Goal: Check status

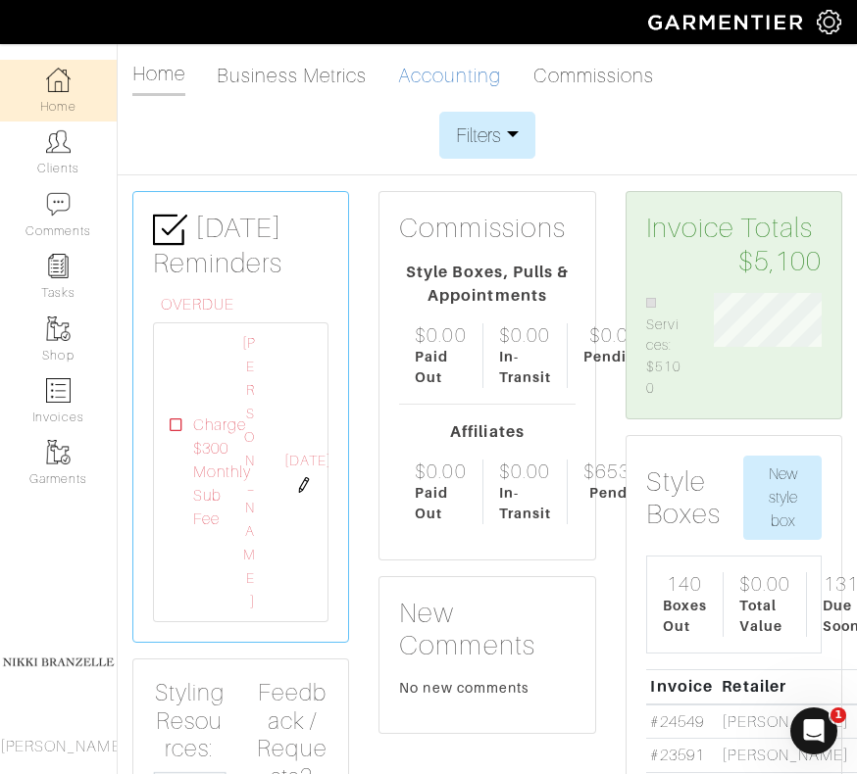
click at [441, 76] on link "Accounting" at bounding box center [450, 75] width 104 height 39
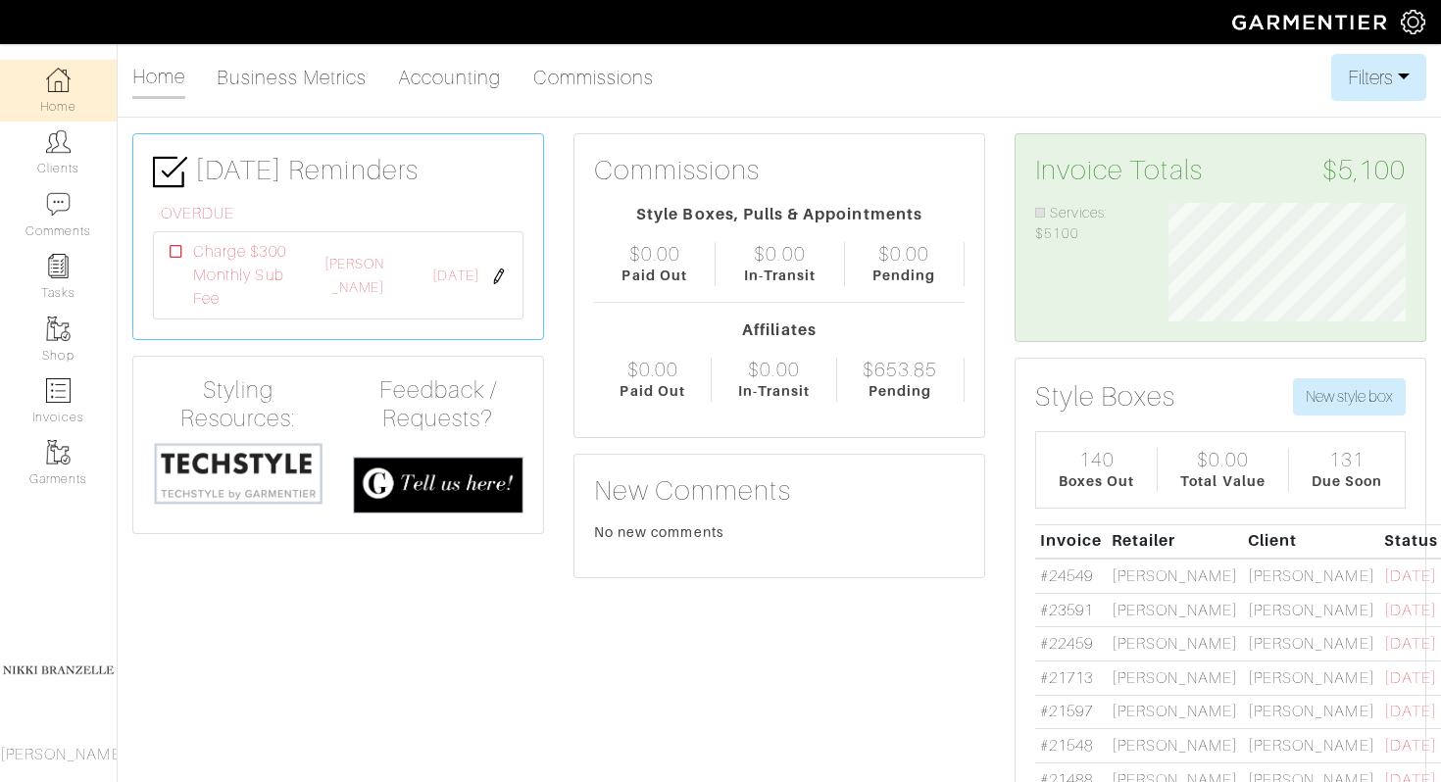
scroll to position [119, 267]
click at [481, 80] on link "Accounting" at bounding box center [450, 77] width 104 height 39
click at [631, 72] on link "Commissions" at bounding box center [594, 77] width 122 height 39
